Goal: Information Seeking & Learning: Understand process/instructions

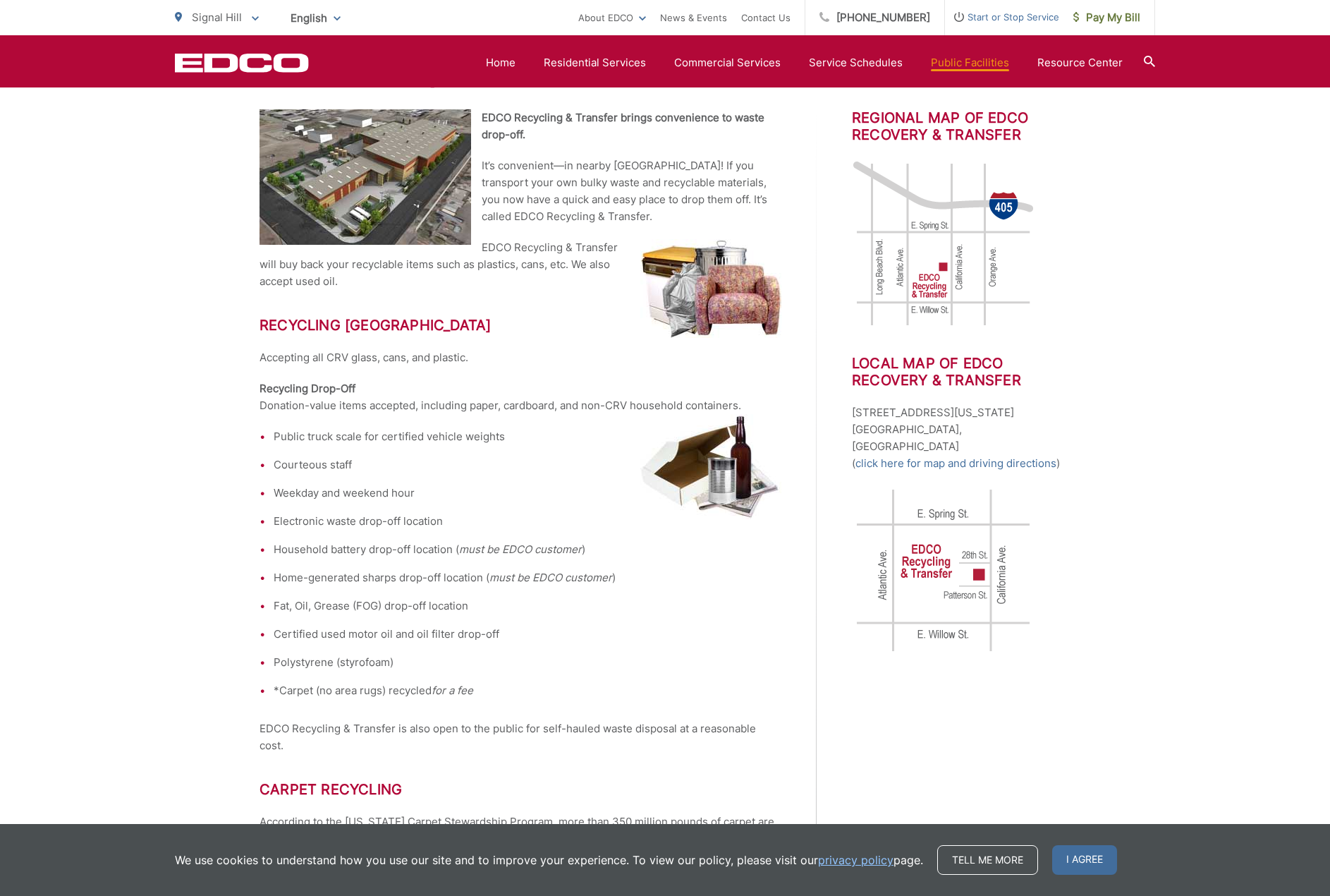
scroll to position [282, 0]
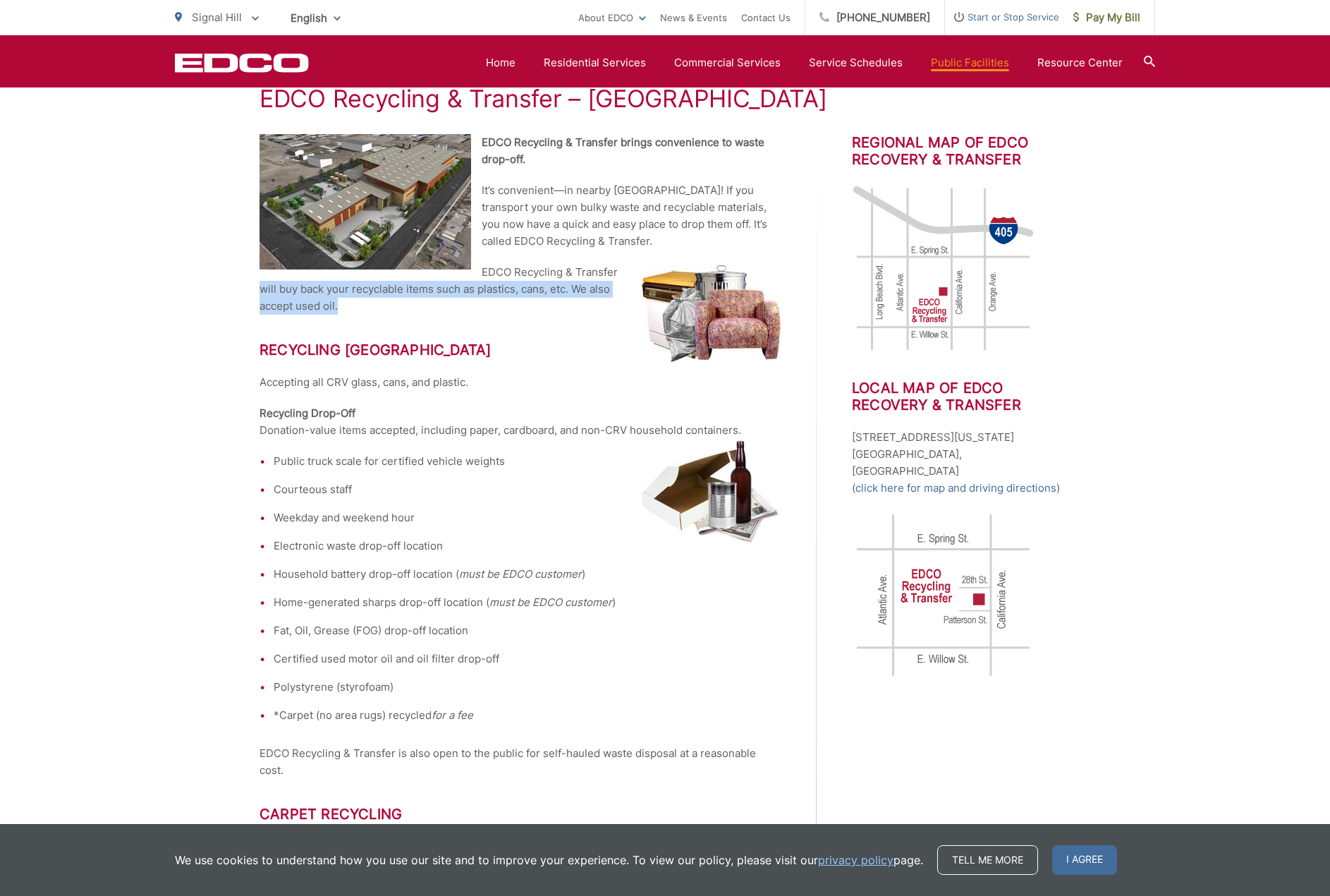
drag, startPoint x: 243, startPoint y: 288, endPoint x: 399, endPoint y: 298, distance: 156.3
click at [349, 292] on p "EDCO Recycling & Transfer will buy back your recyclable items such as plastics,…" at bounding box center [520, 289] width 522 height 51
drag, startPoint x: 280, startPoint y: 380, endPoint x: 520, endPoint y: 383, distance: 240.0
click at [520, 383] on p "Accepting all CRV glass, cans, and plastic." at bounding box center [520, 383] width 522 height 17
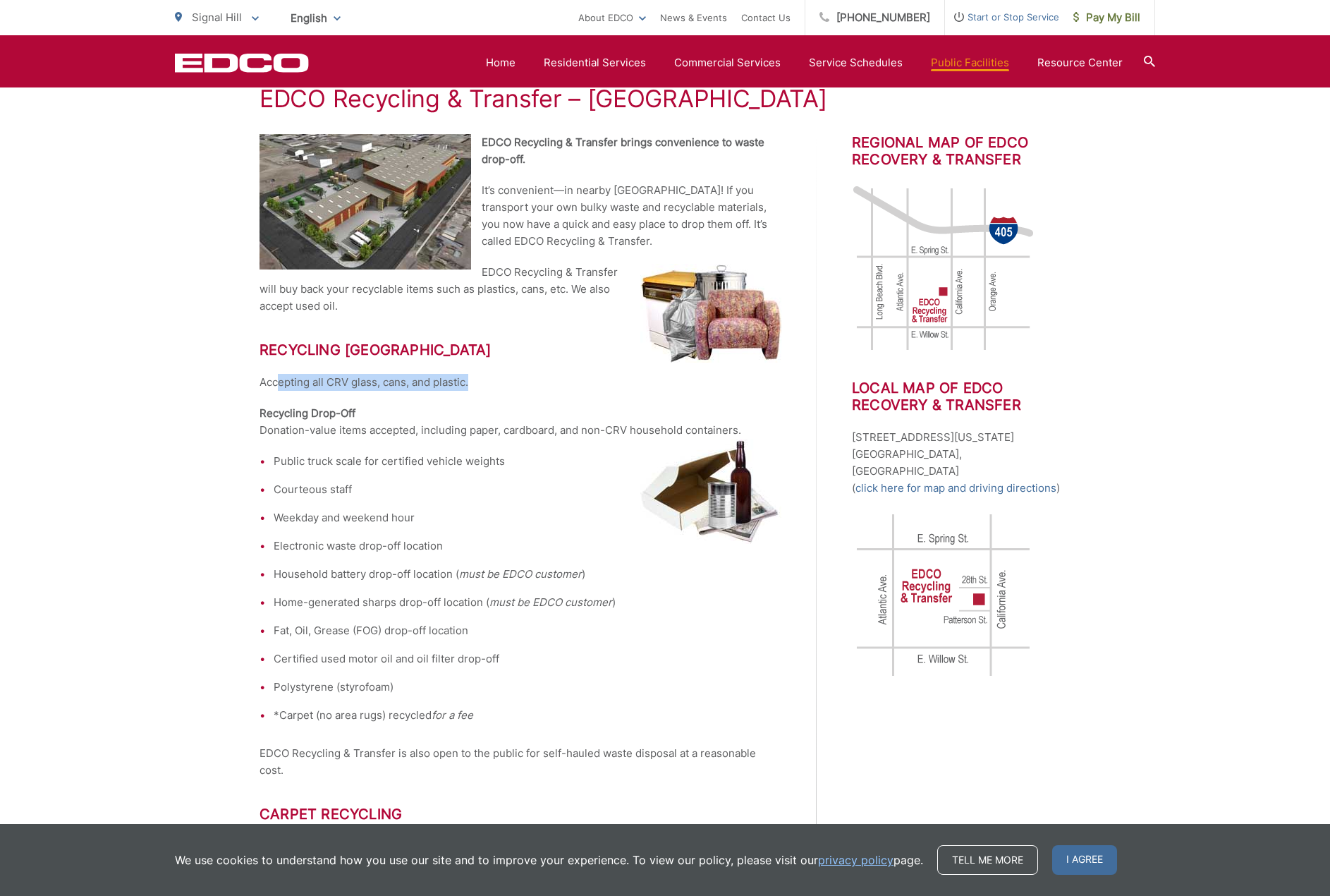
click at [520, 383] on p "Accepting all CRV glass, cans, and plastic." at bounding box center [520, 383] width 522 height 17
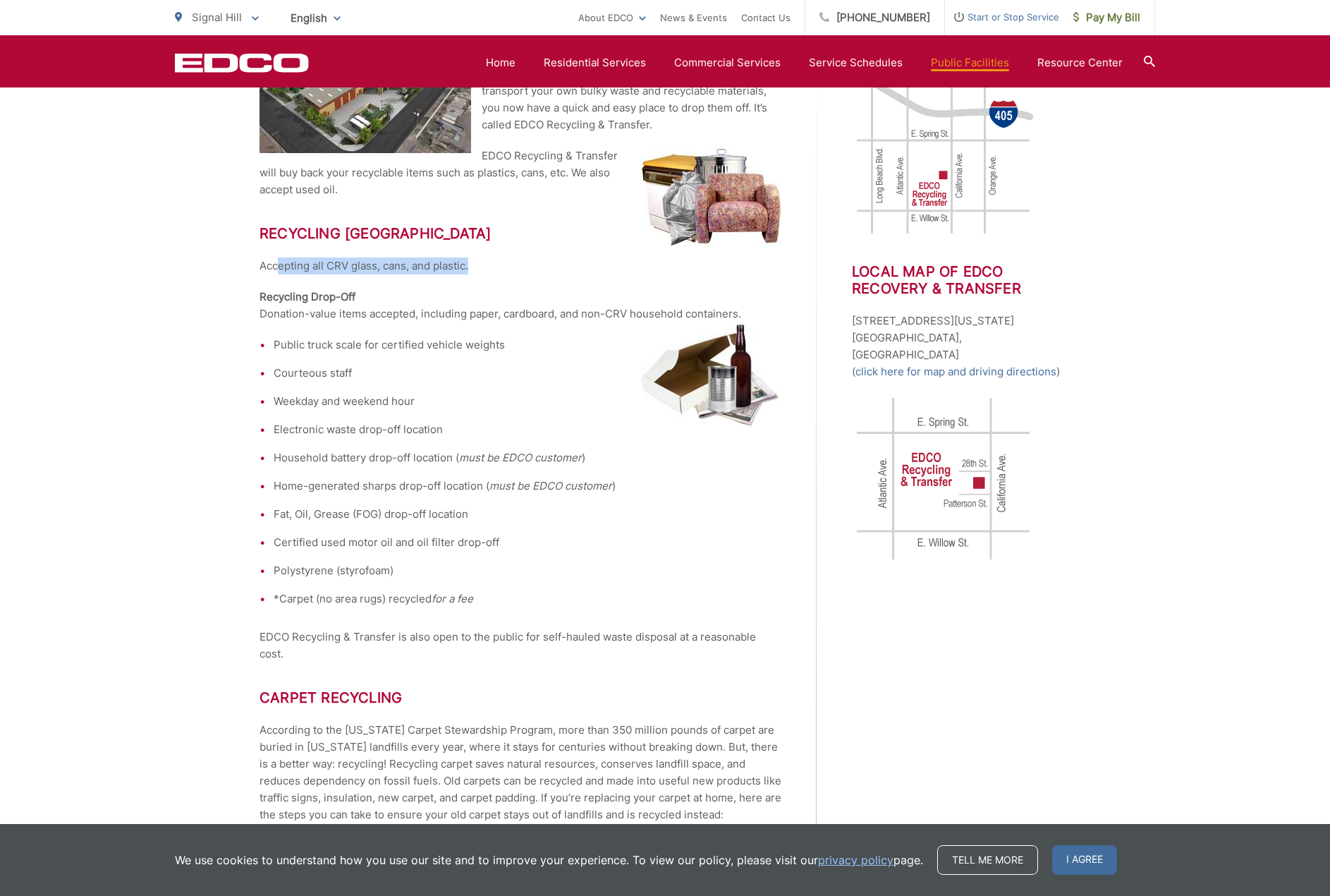
scroll to position [423, 0]
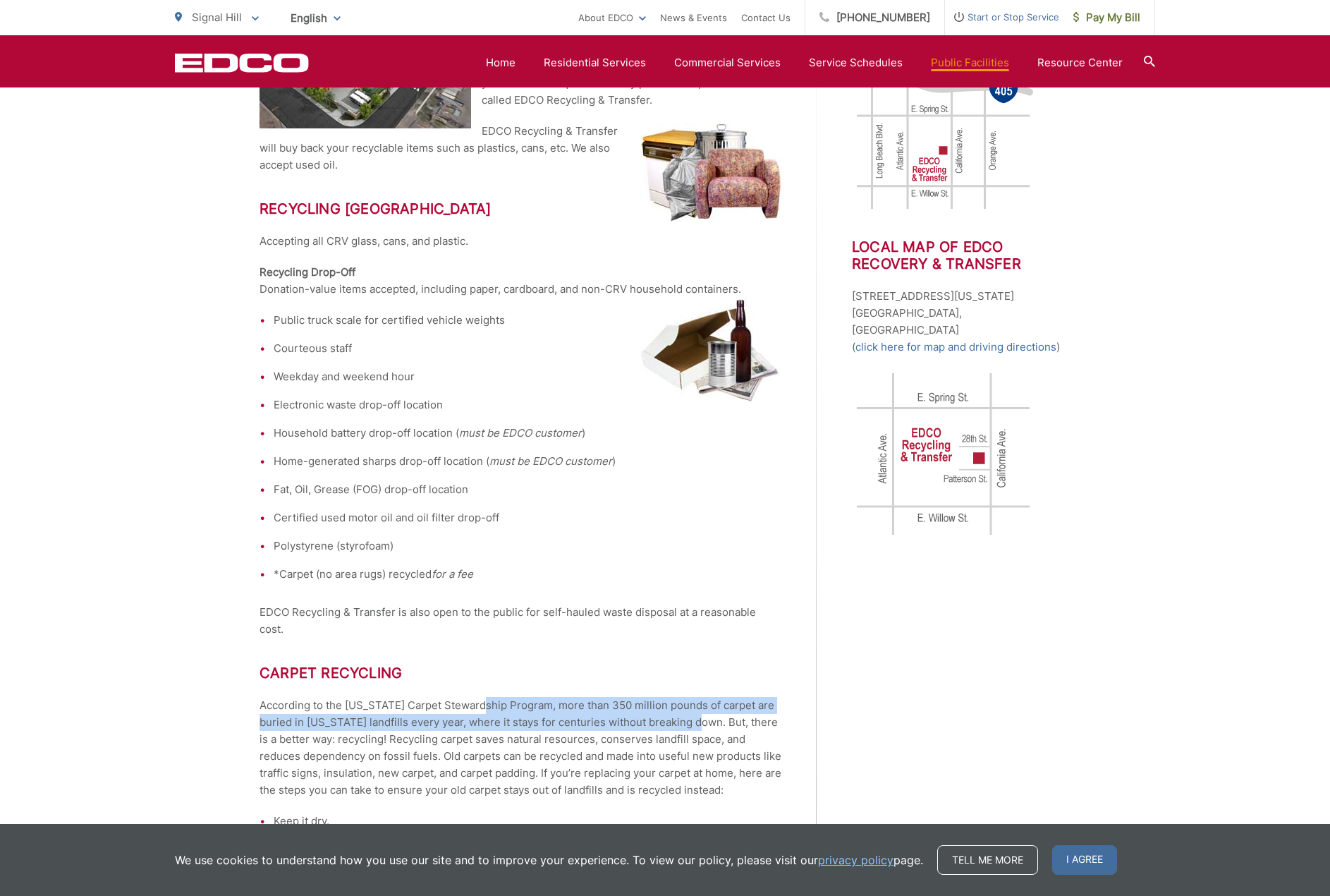
drag, startPoint x: 485, startPoint y: 707, endPoint x: 689, endPoint y: 715, distance: 204.2
click at [689, 715] on p "According to the [US_STATE] Carpet Stewardship Program, more than 350 million p…" at bounding box center [520, 748] width 522 height 102
click at [363, 721] on p "According to the [US_STATE] Carpet Stewardship Program, more than 350 million p…" at bounding box center [520, 748] width 522 height 102
drag, startPoint x: 344, startPoint y: 723, endPoint x: 735, endPoint y: 725, distance: 391.0
click at [735, 725] on p "According to the [US_STATE] Carpet Stewardship Program, more than 350 million p…" at bounding box center [520, 748] width 522 height 102
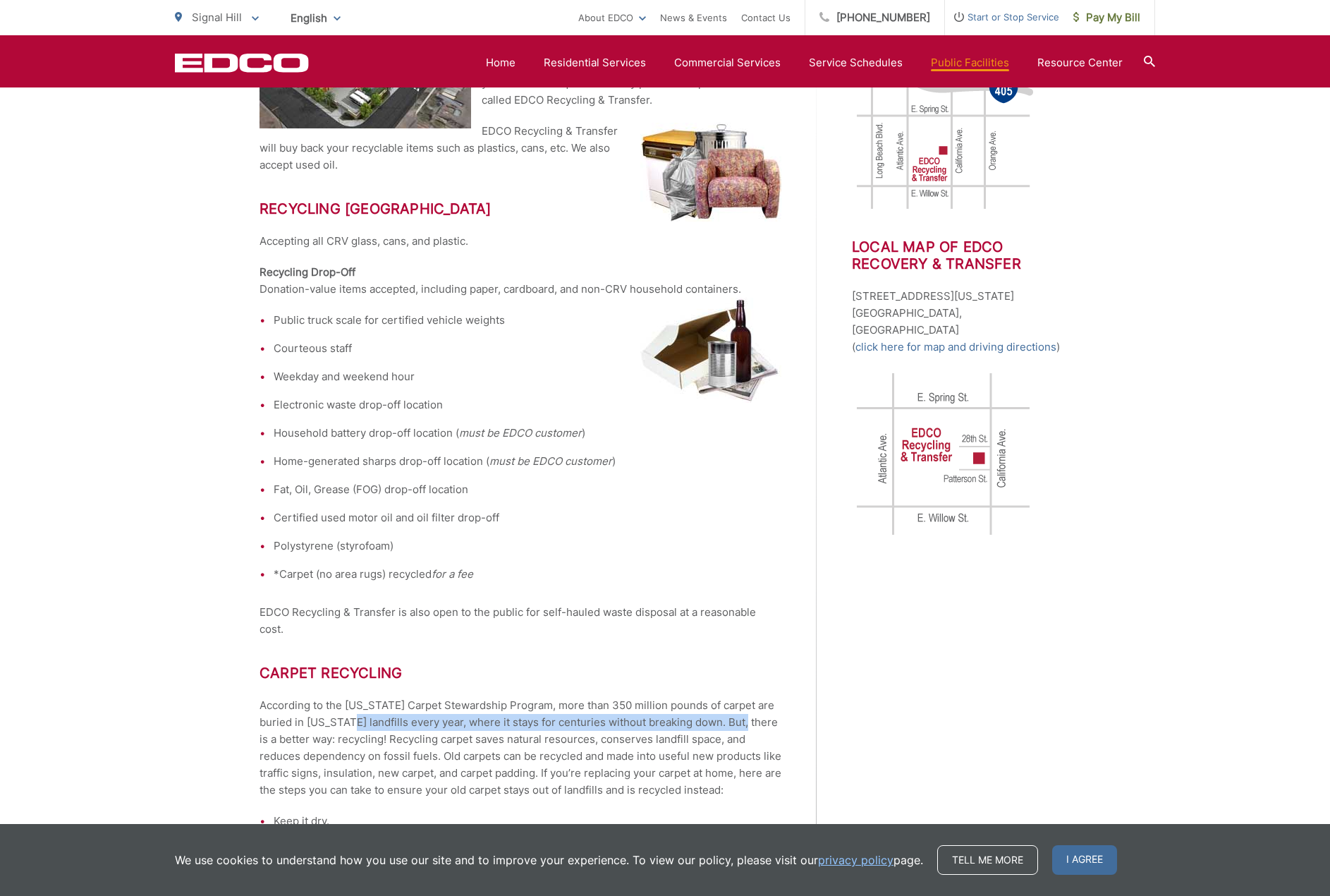
drag, startPoint x: 735, startPoint y: 725, endPoint x: 722, endPoint y: 725, distance: 13.0
click at [733, 725] on p "According to the [US_STATE] Carpet Stewardship Program, more than 350 million p…" at bounding box center [520, 748] width 522 height 102
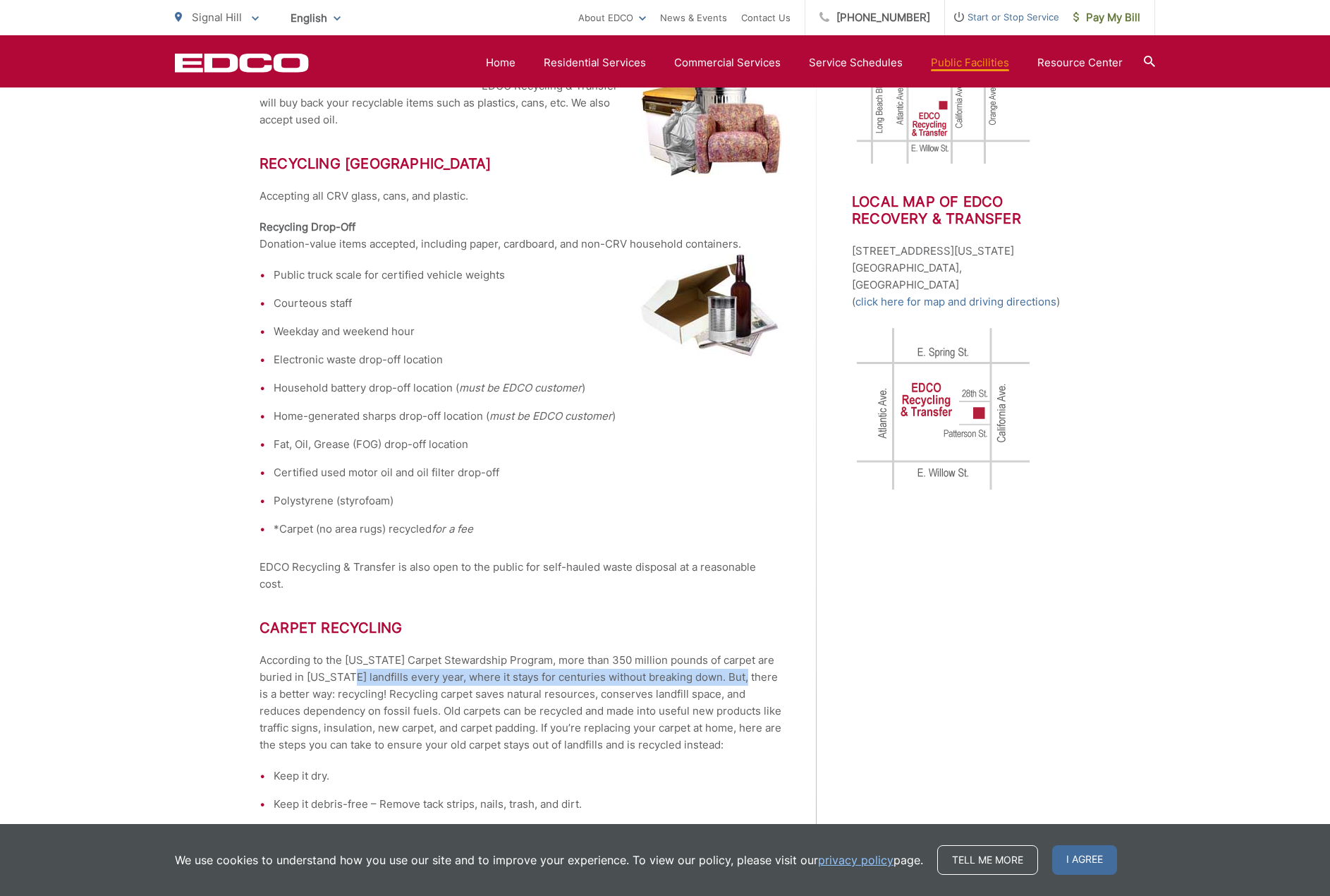
scroll to position [494, 0]
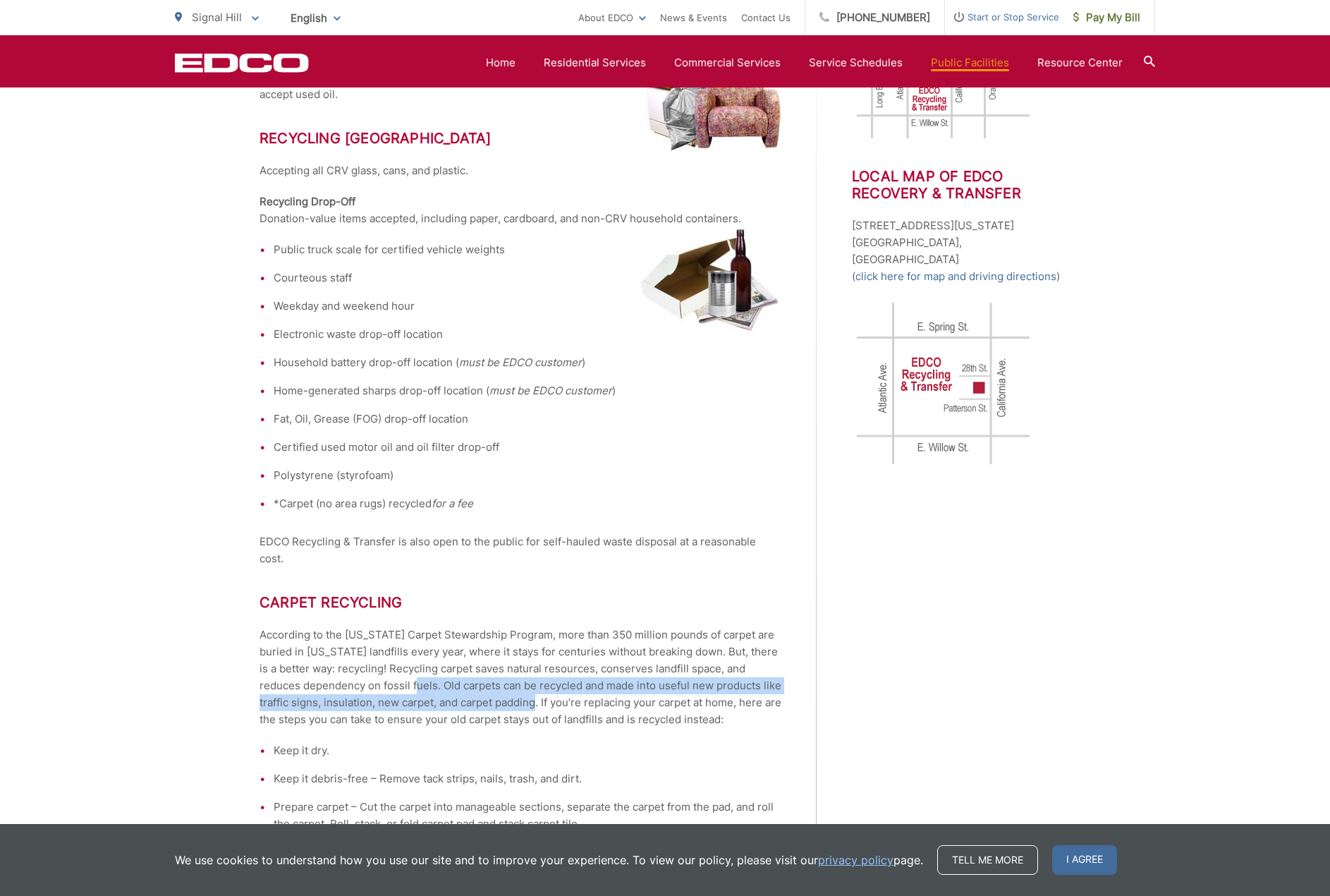
drag, startPoint x: 376, startPoint y: 680, endPoint x: 504, endPoint y: 705, distance: 130.4
click at [504, 703] on p "According to the [US_STATE] Carpet Stewardship Program, more than 350 million p…" at bounding box center [520, 677] width 522 height 102
click at [501, 705] on p "According to the [US_STATE] Carpet Stewardship Program, more than 350 million p…" at bounding box center [520, 677] width 522 height 102
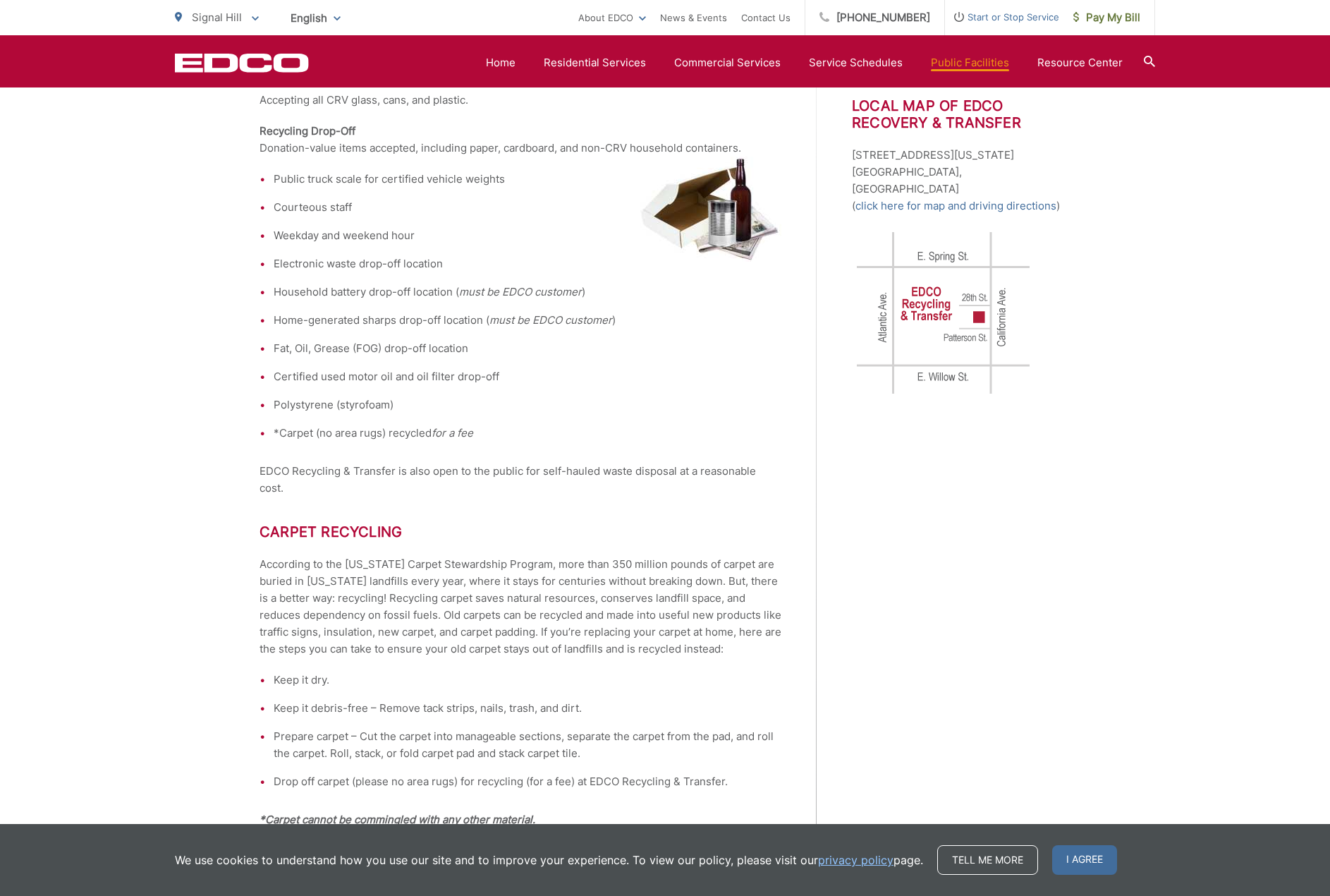
click at [367, 710] on li "Keep it debris-free – Remove tack strips, nails, trash, and dirt." at bounding box center [528, 708] width 508 height 17
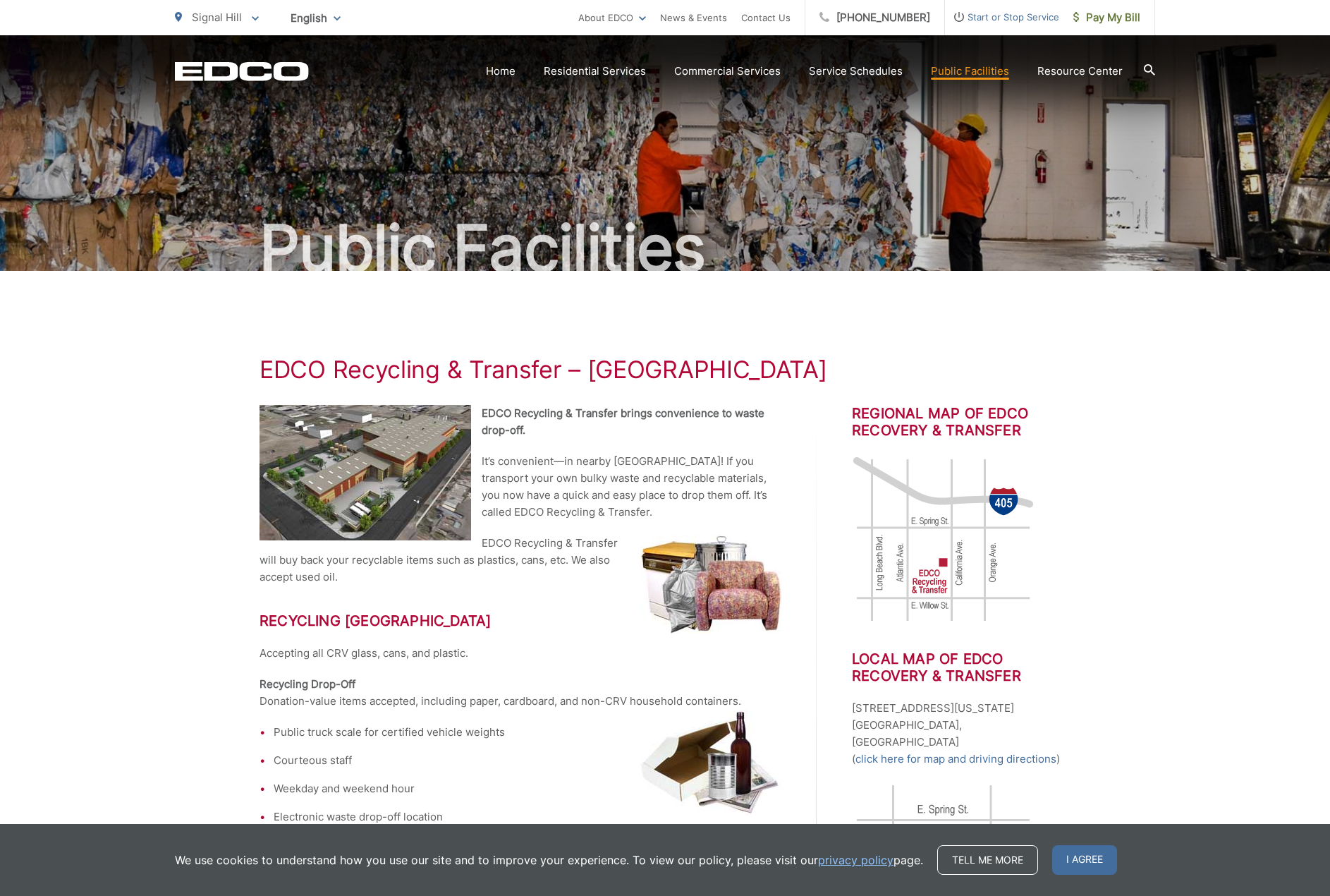
scroll to position [0, 0]
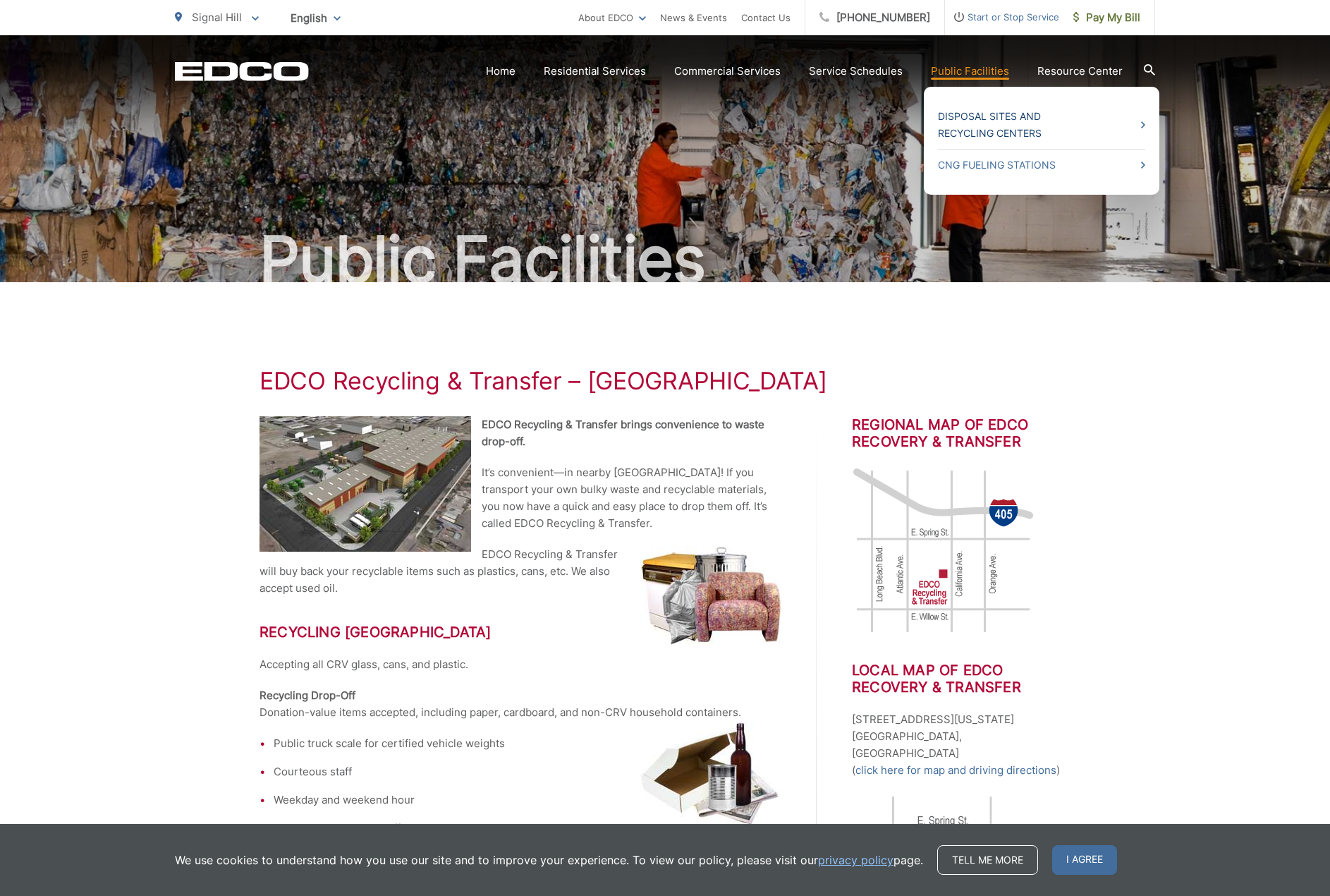
click at [1059, 132] on link "Disposal Sites and Recycling Centers" at bounding box center [1042, 125] width 207 height 34
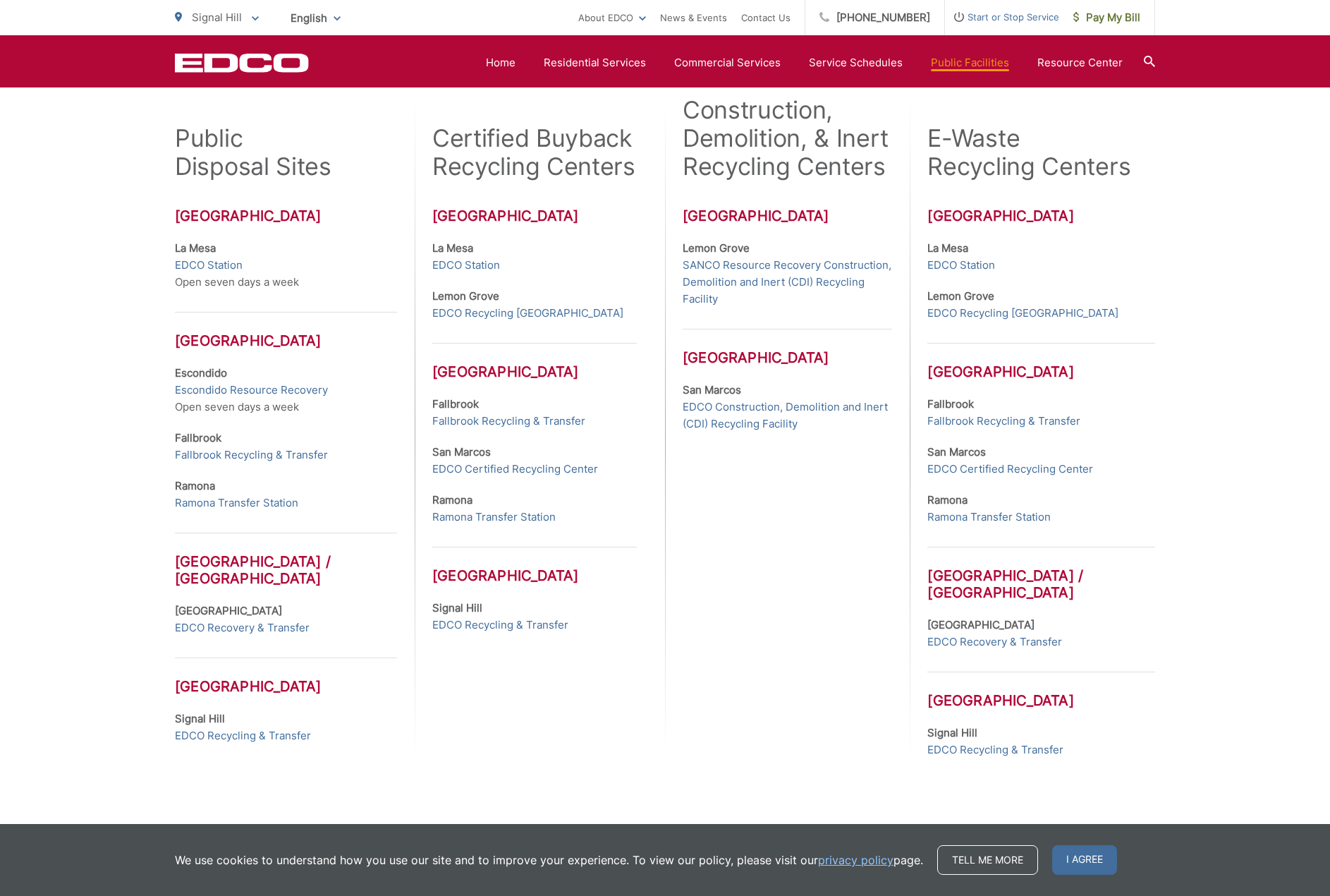
scroll to position [423, 0]
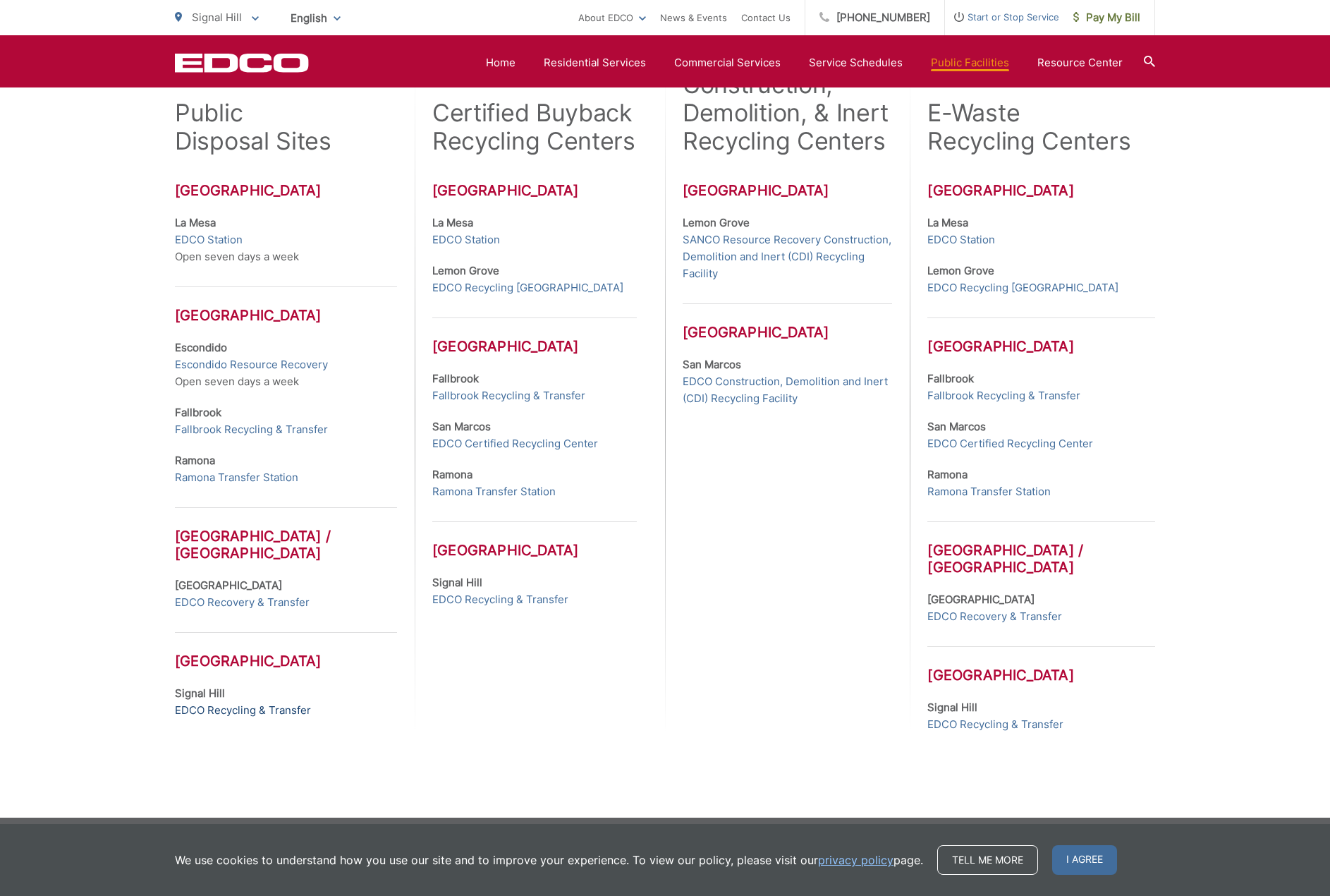
click at [224, 710] on link "EDCO Recycling & Transfer" at bounding box center [243, 710] width 136 height 17
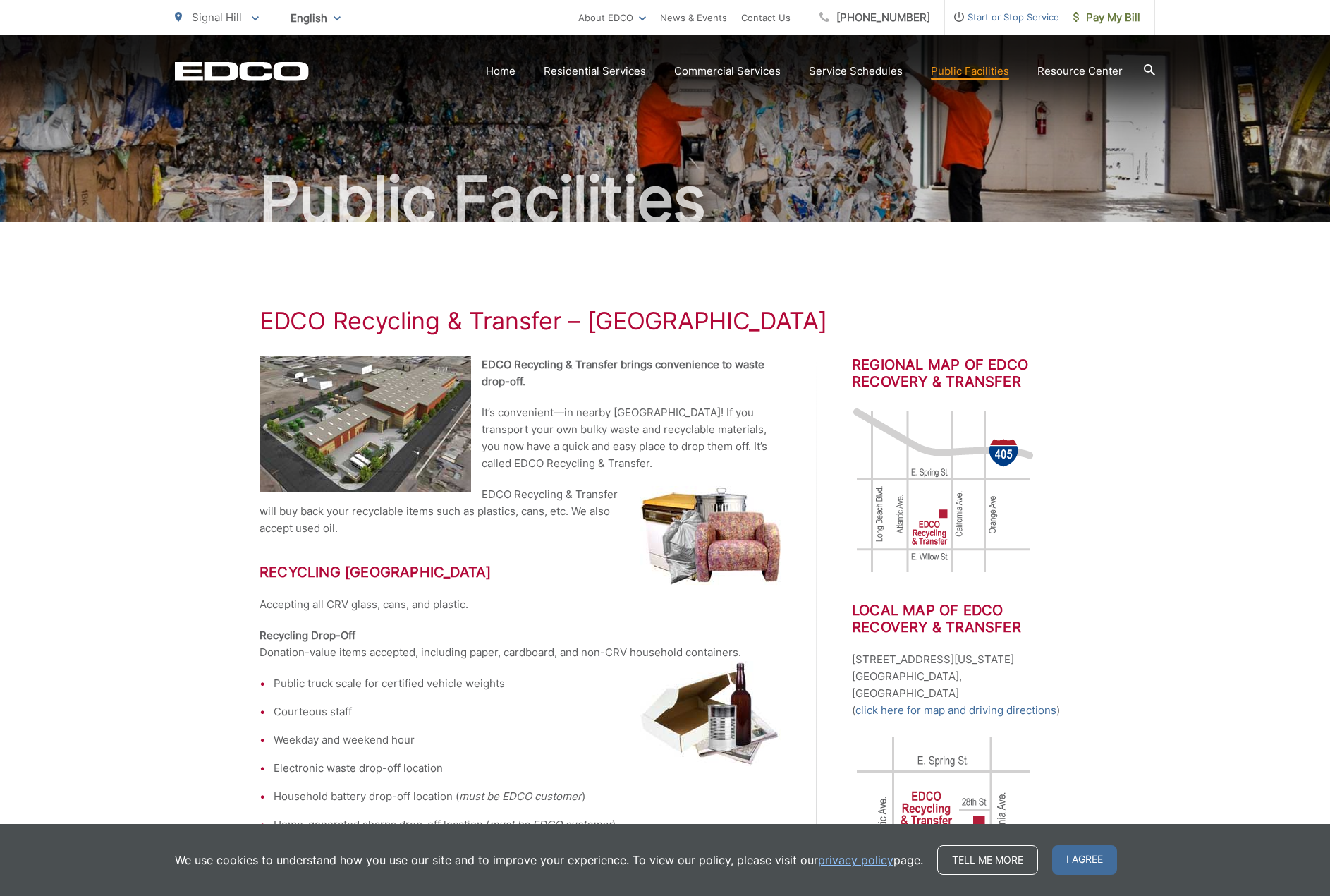
scroll to position [141, 0]
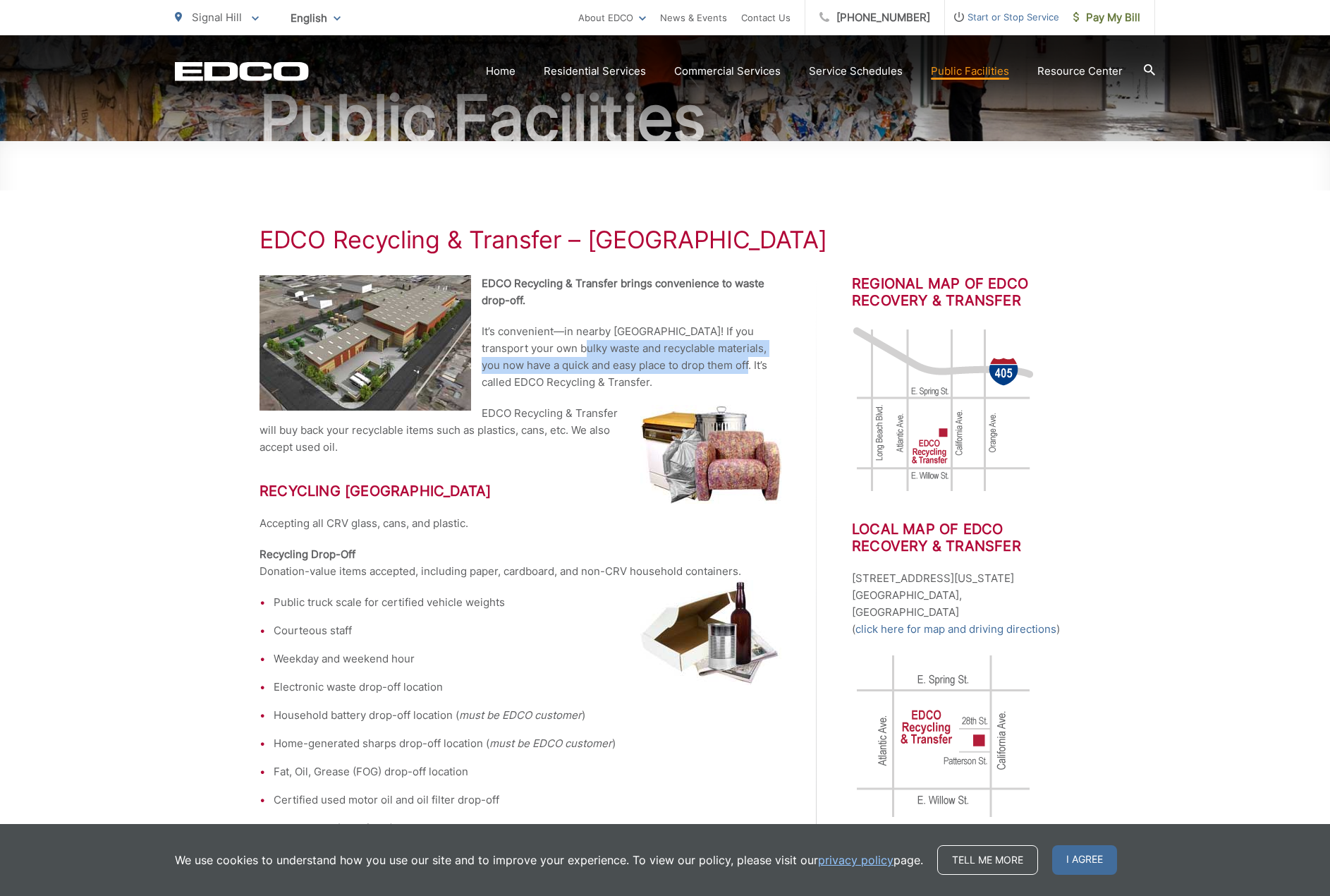
drag, startPoint x: 544, startPoint y: 355, endPoint x: 699, endPoint y: 363, distance: 155.2
click at [698, 362] on p "It’s convenient—in nearby [GEOGRAPHIC_DATA]! If you transport your own bulky wa…" at bounding box center [520, 357] width 522 height 67
drag, startPoint x: 699, startPoint y: 363, endPoint x: 689, endPoint y: 366, distance: 10.4
click at [699, 363] on p "It’s convenient—in nearby [GEOGRAPHIC_DATA]! If you transport your own bulky wa…" at bounding box center [520, 357] width 522 height 67
click at [625, 374] on p "It’s convenient—in nearby [GEOGRAPHIC_DATA]! If you transport your own bulky wa…" at bounding box center [520, 357] width 522 height 67
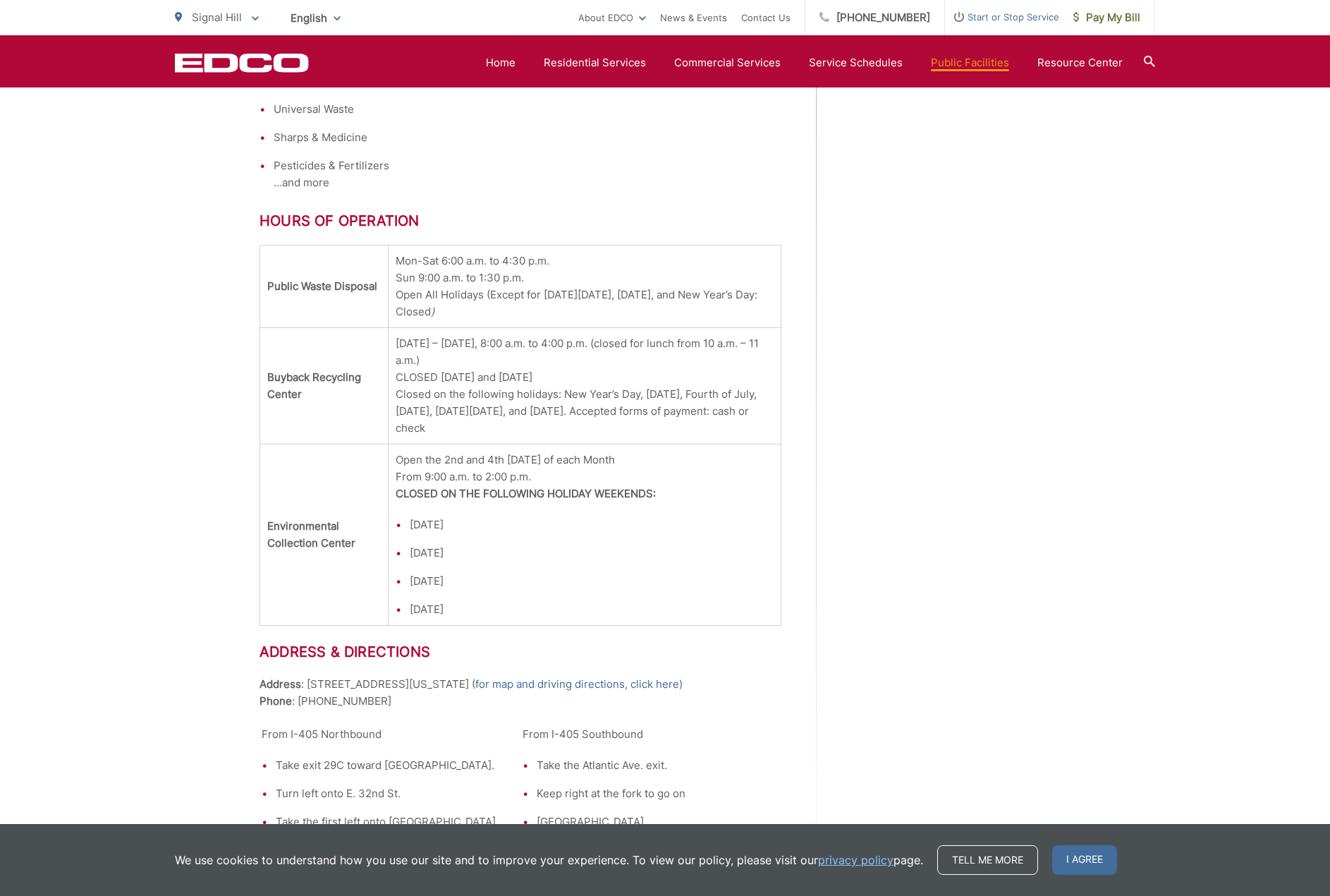
scroll to position [1622, 0]
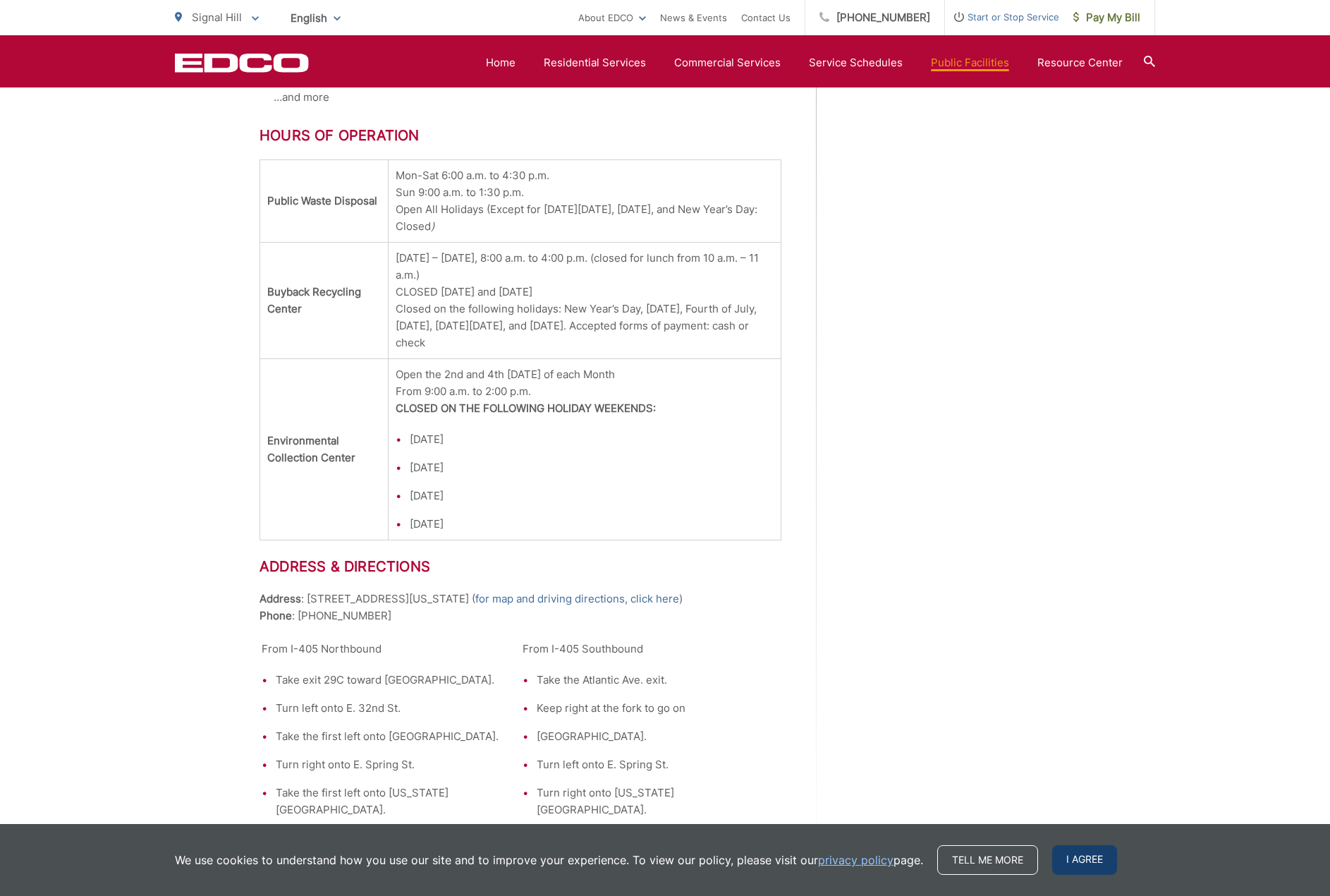
click at [1094, 865] on span "I agree" at bounding box center [1084, 859] width 65 height 30
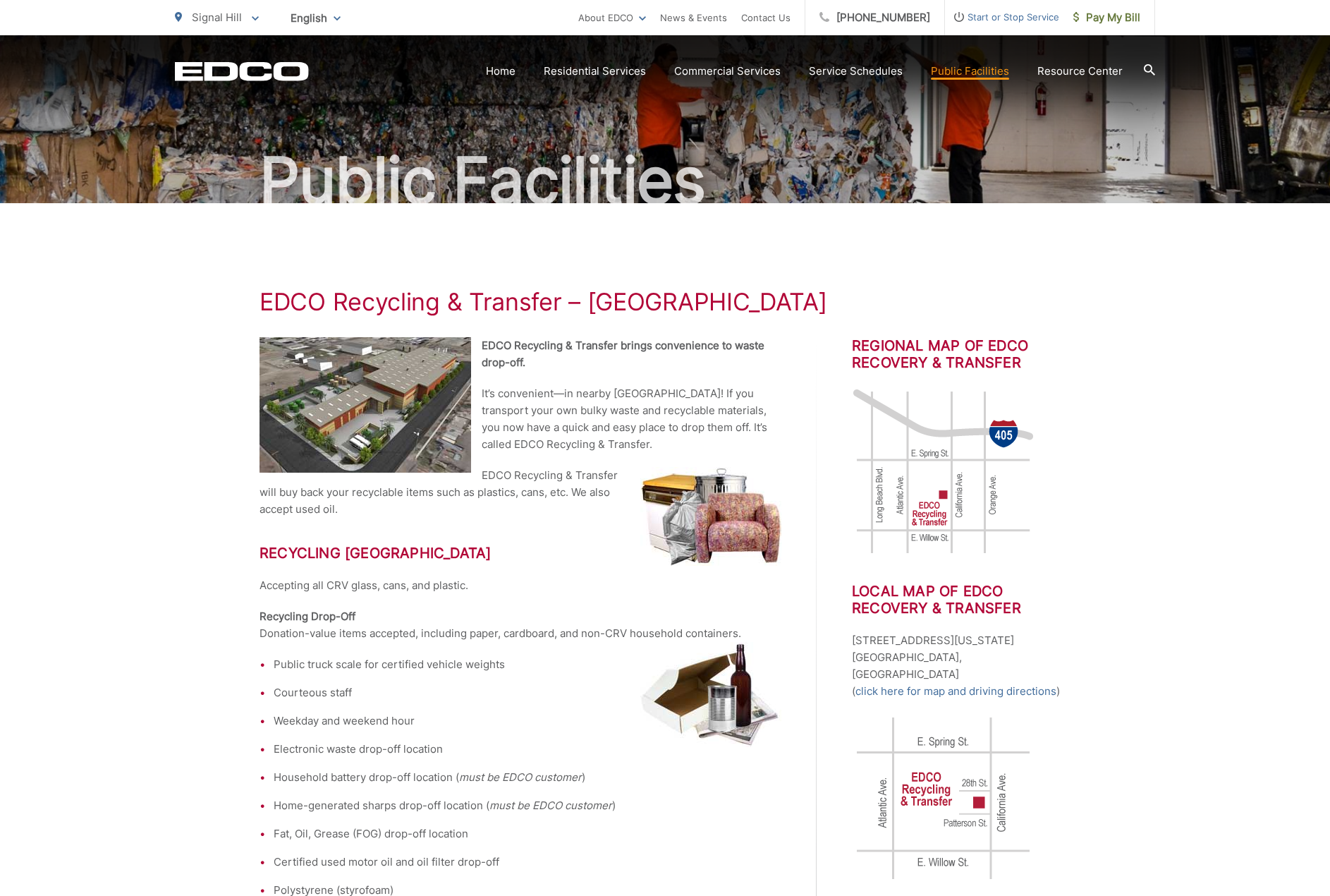
scroll to position [0, 0]
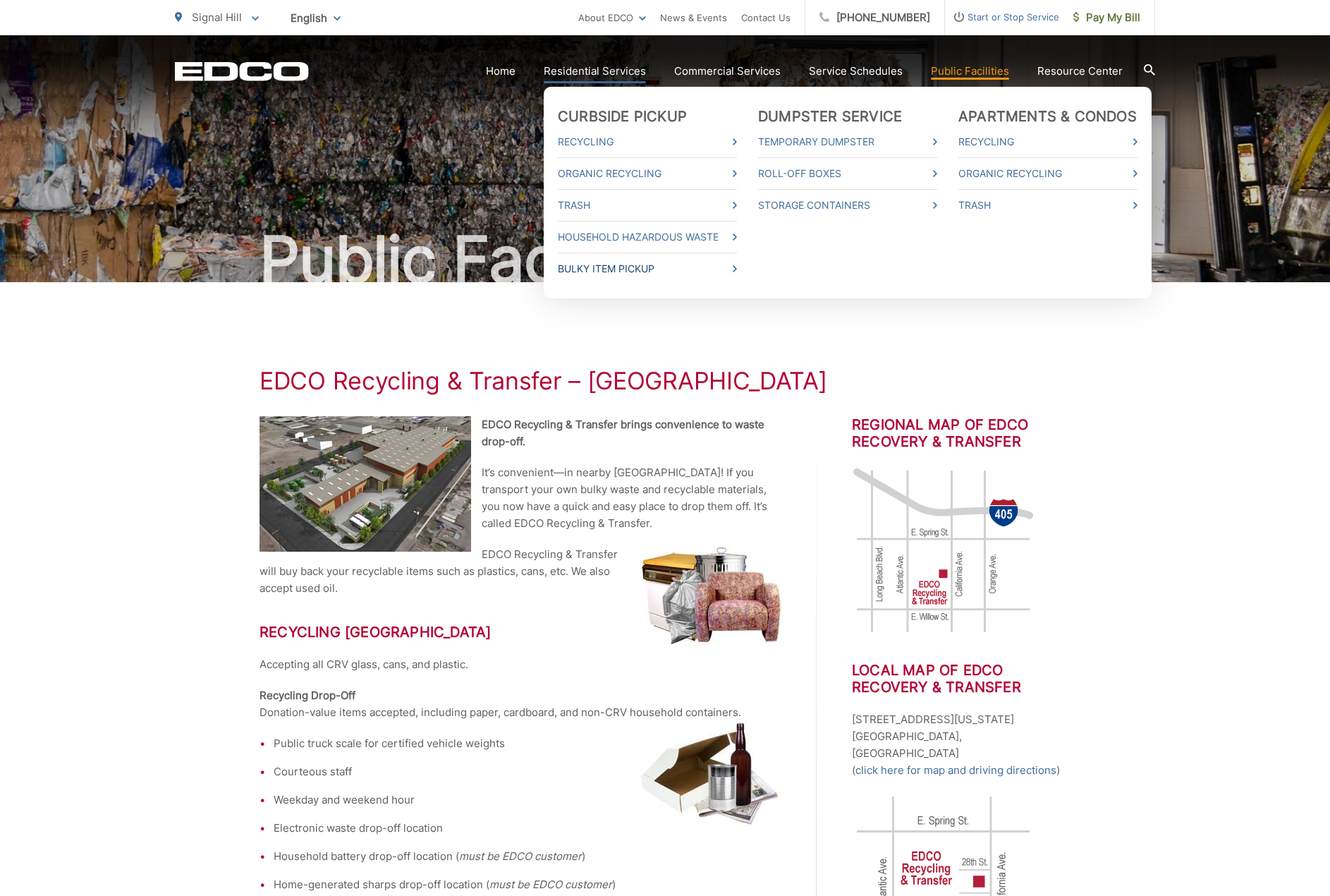
click at [612, 273] on link "Bulky Item Pickup" at bounding box center [647, 269] width 179 height 17
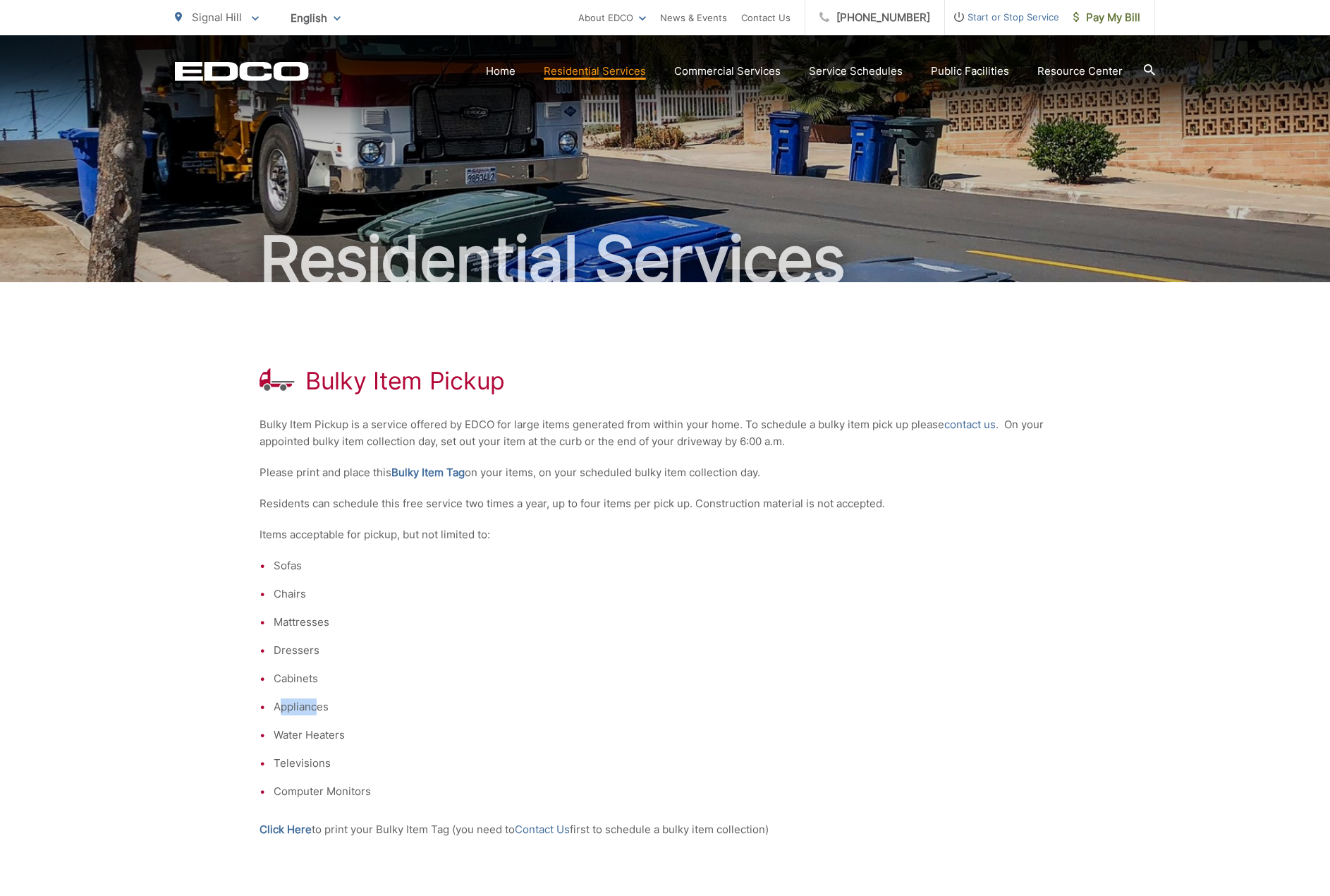
drag, startPoint x: 318, startPoint y: 711, endPoint x: 282, endPoint y: 714, distance: 36.1
click at [282, 714] on li "Appliances" at bounding box center [673, 707] width 797 height 17
click at [286, 712] on li "Appliances" at bounding box center [673, 707] width 797 height 17
drag, startPoint x: 331, startPoint y: 705, endPoint x: 284, endPoint y: 709, distance: 47.2
click at [284, 709] on li "Appliances" at bounding box center [673, 707] width 797 height 17
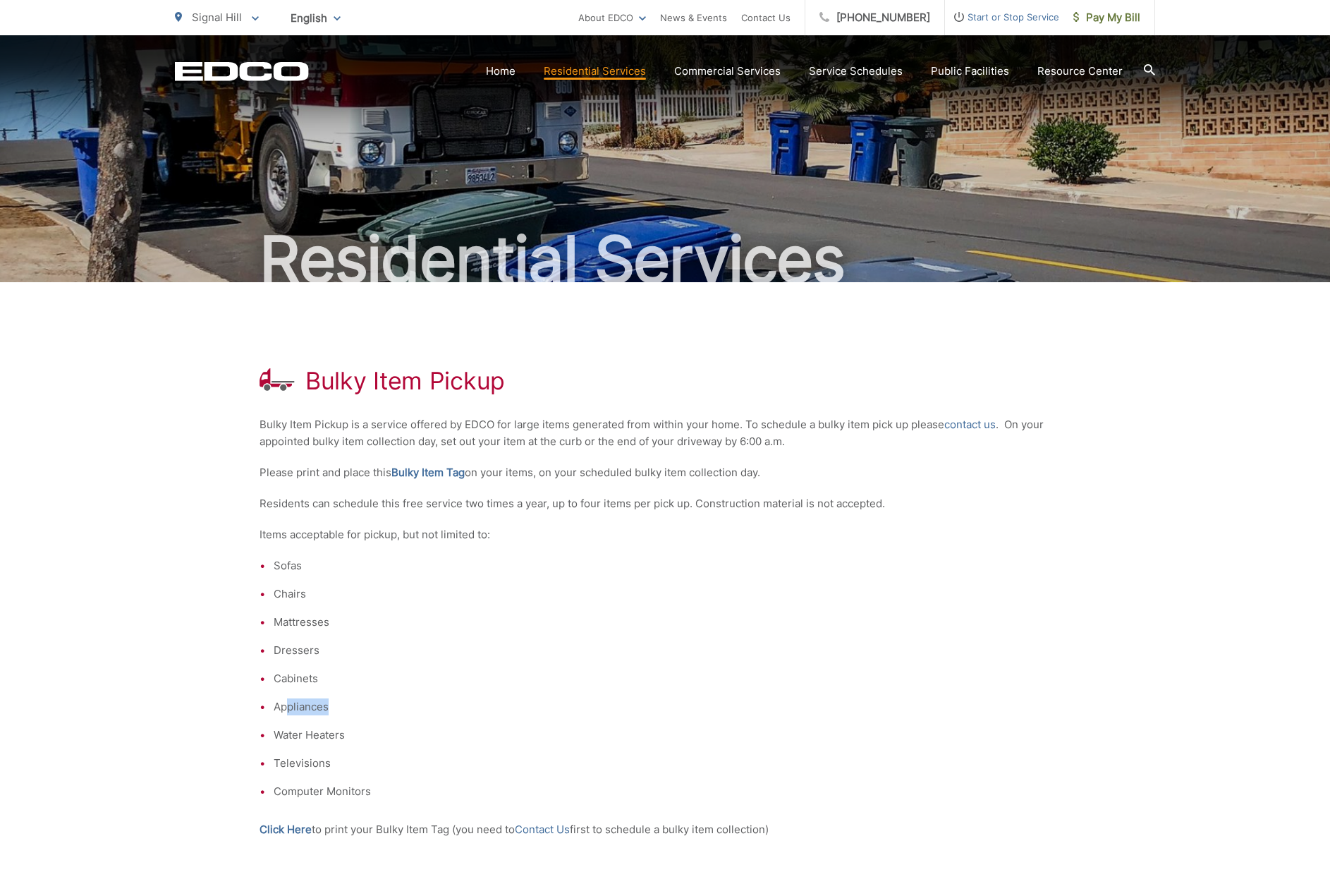
click at [284, 709] on li "Appliances" at bounding box center [673, 707] width 797 height 17
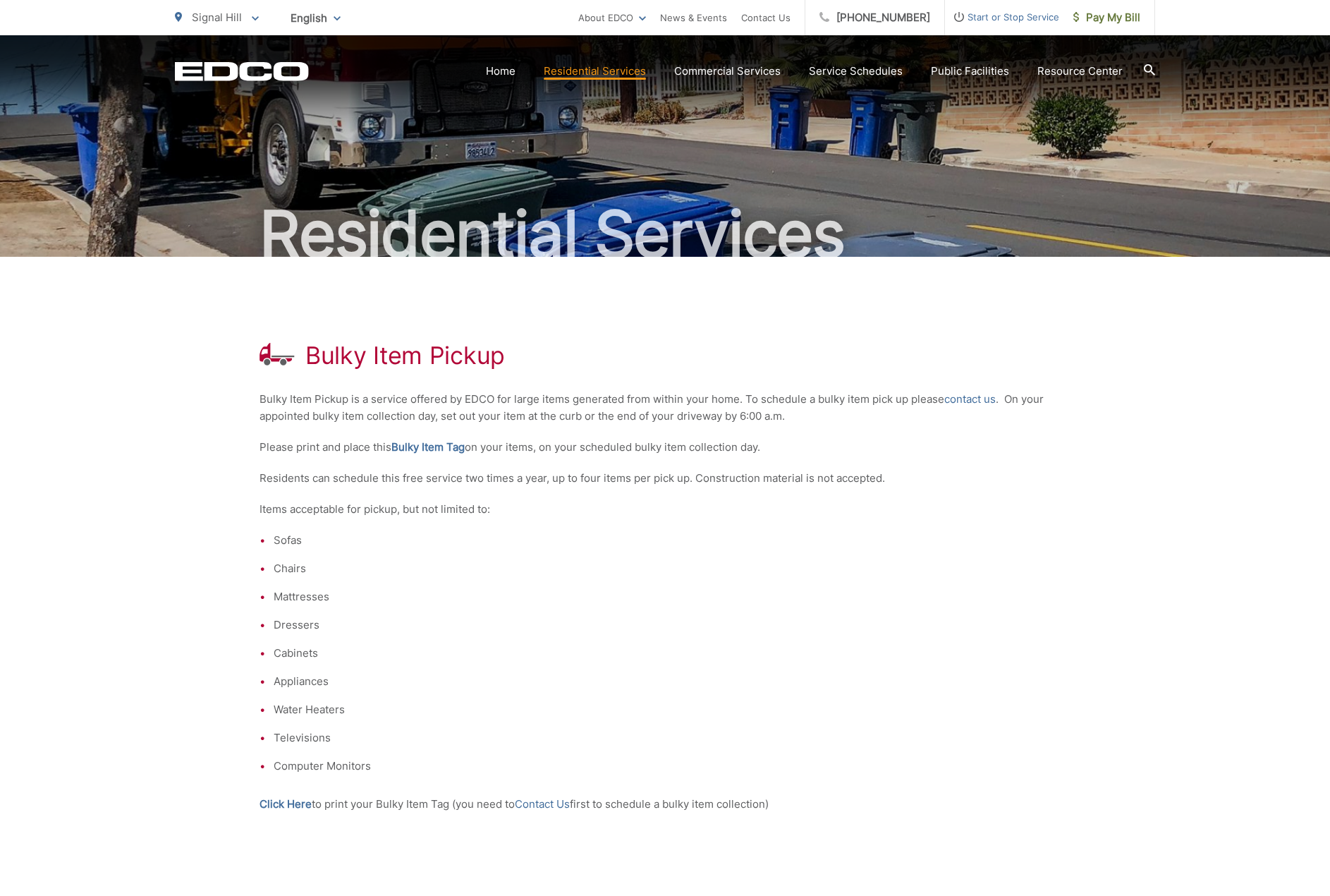
scroll to position [70, 0]
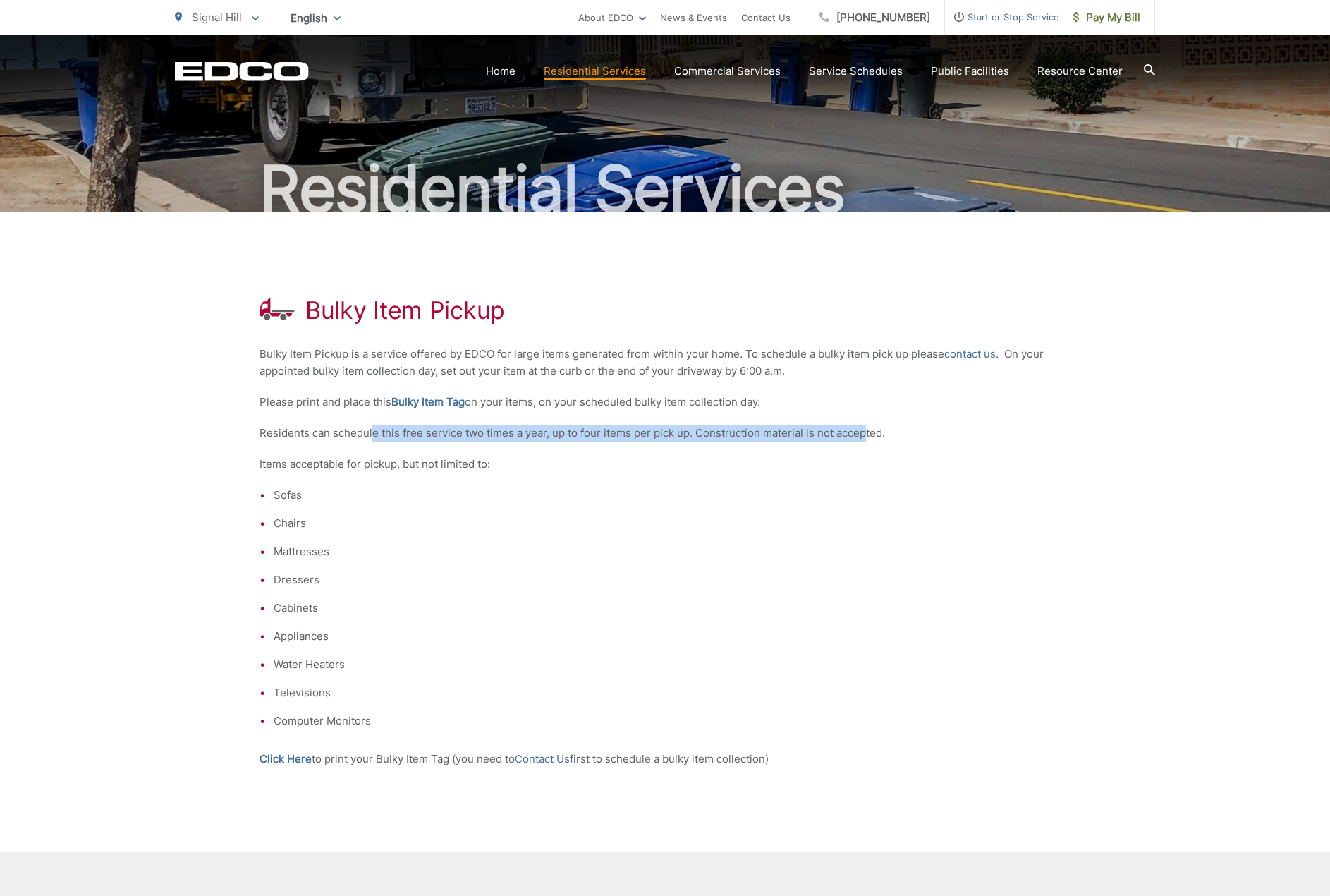
drag, startPoint x: 374, startPoint y: 434, endPoint x: 866, endPoint y: 435, distance: 492.0
click at [866, 435] on p "Residents can schedule this free service two times a year, up to four items per…" at bounding box center [665, 433] width 811 height 17
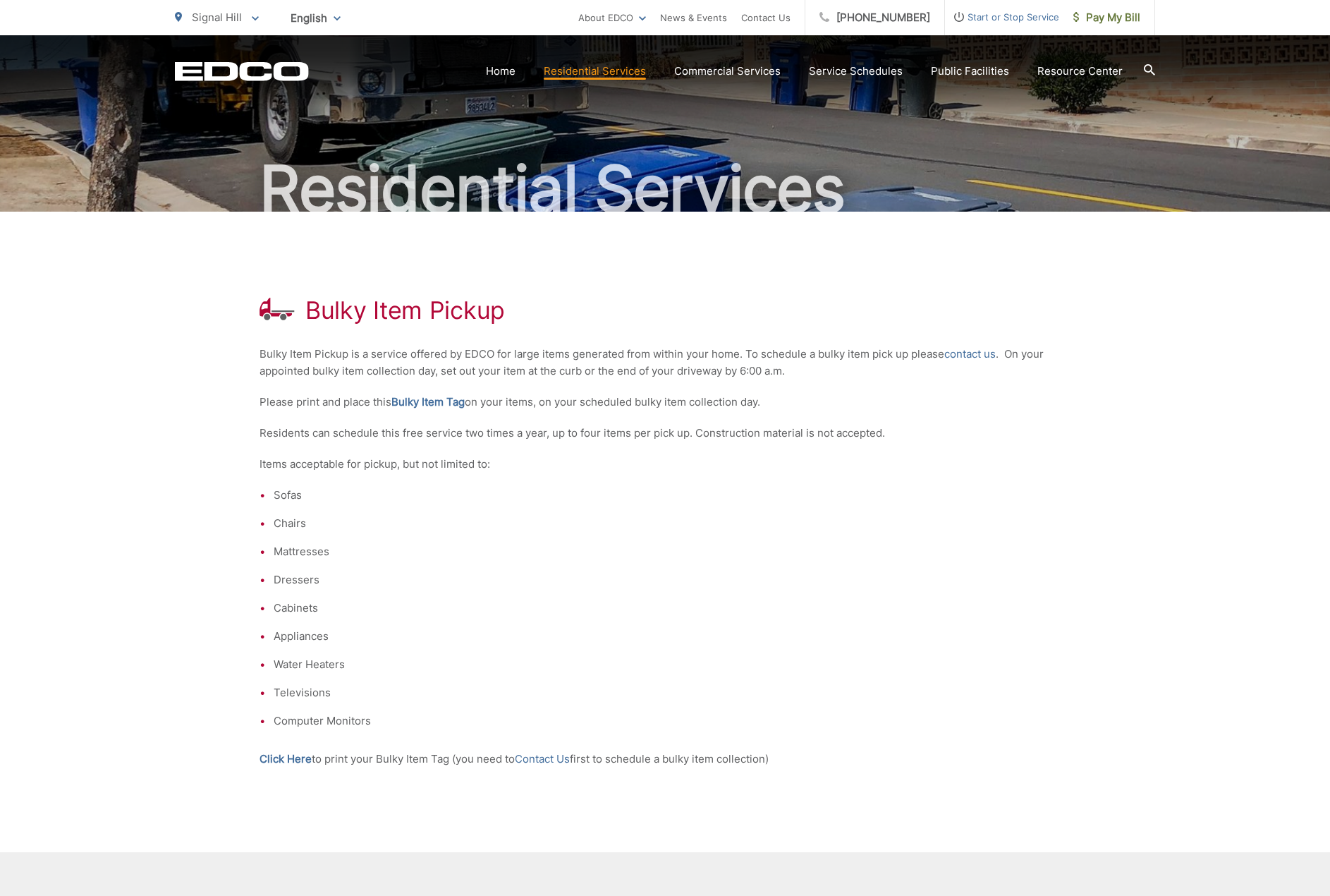
click at [484, 463] on p "Items acceptable for pickup, but not limited to:" at bounding box center [665, 464] width 811 height 17
drag, startPoint x: 259, startPoint y: 465, endPoint x: 515, endPoint y: 467, distance: 256.0
click at [496, 467] on div "Bulky Item Pickup Bulky Item Pickup is a service offered by EDCO for large item…" at bounding box center [665, 596] width 1330 height 768
click at [515, 467] on p "Items acceptable for pickup, but not limited to:" at bounding box center [665, 464] width 811 height 17
click at [379, 494] on li "Sofas" at bounding box center [673, 495] width 797 height 17
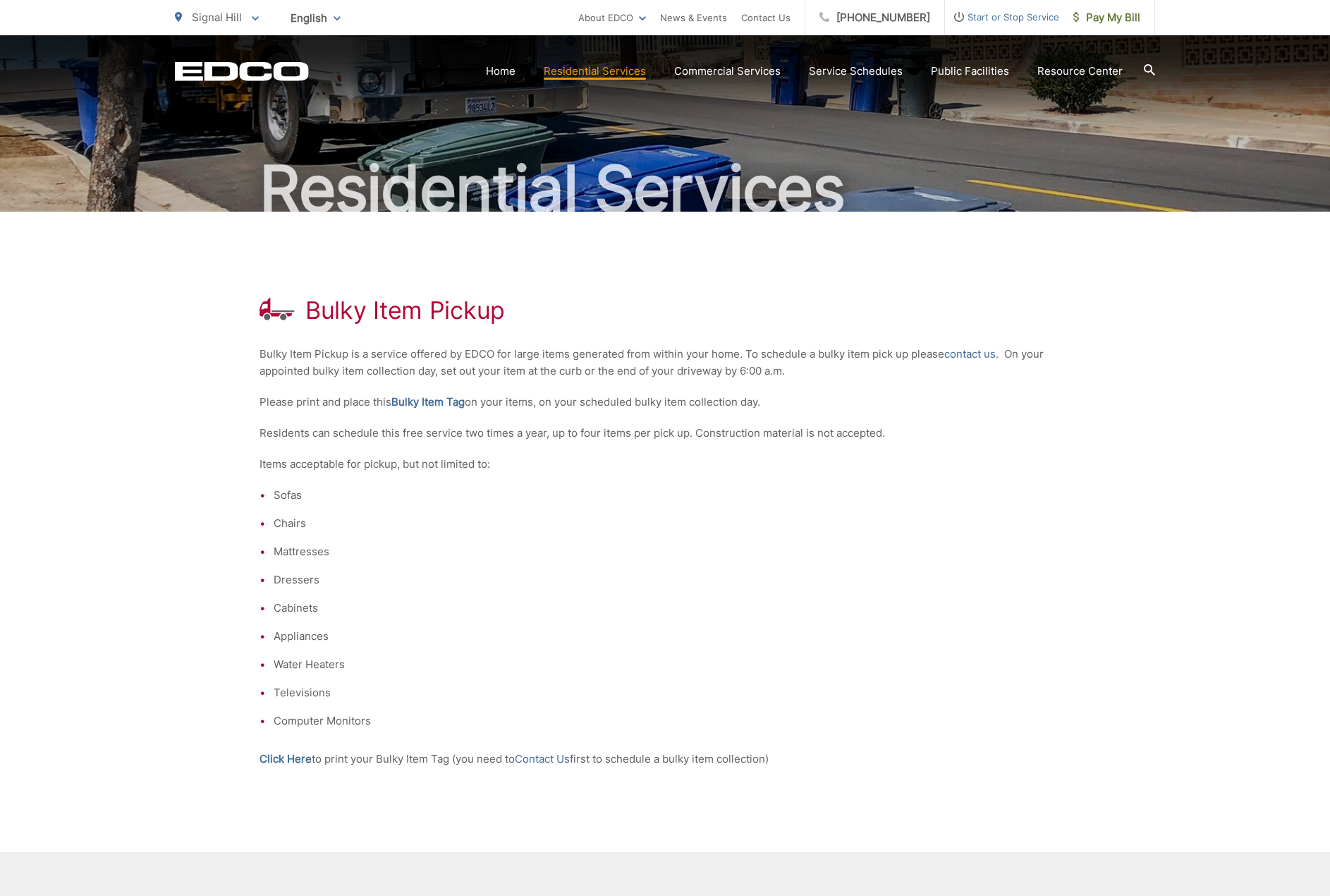
click at [426, 550] on li "Mattresses" at bounding box center [673, 552] width 797 height 17
click at [450, 405] on link "Bulky Item Tag" at bounding box center [429, 402] width 73 height 17
